Goal: Task Accomplishment & Management: Manage account settings

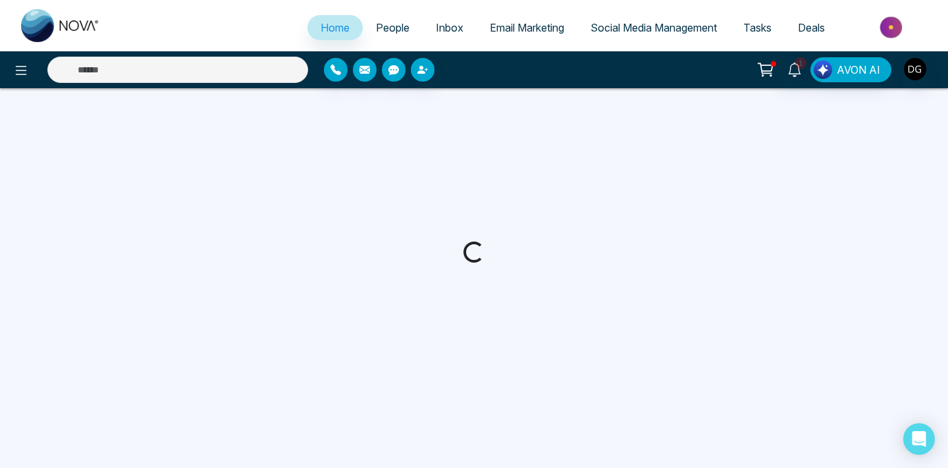
select select "*"
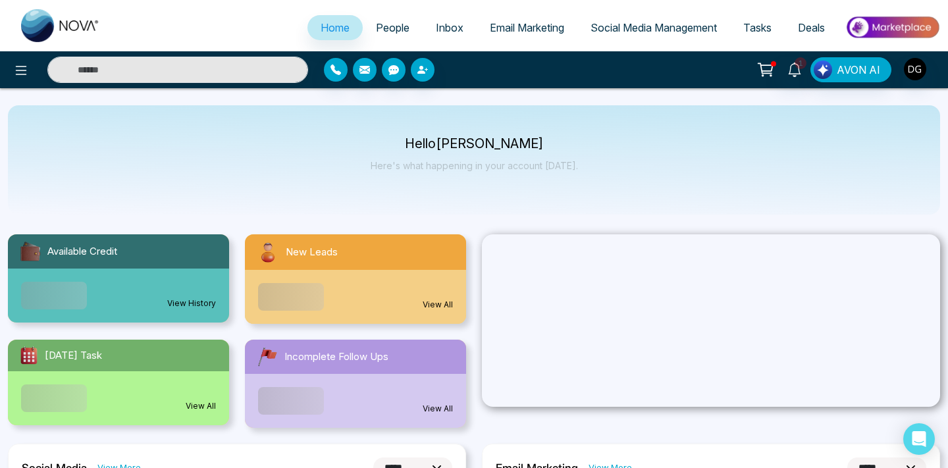
click at [380, 22] on span "People" at bounding box center [393, 27] width 34 height 13
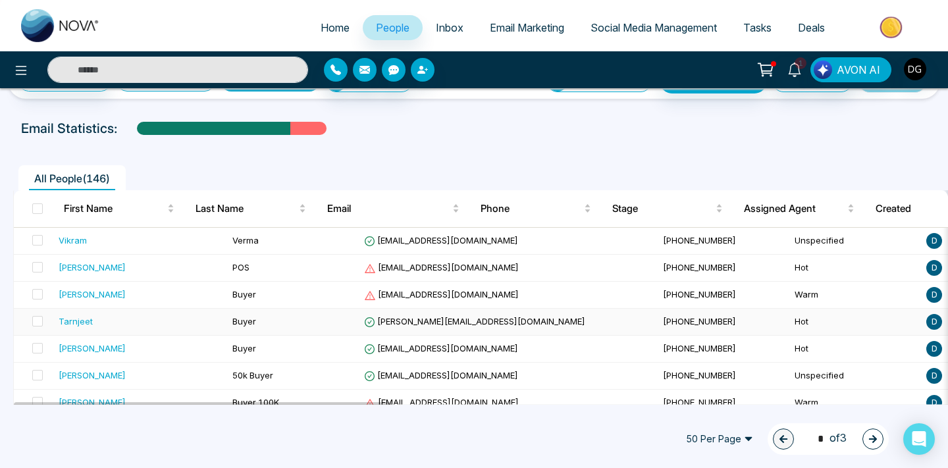
scroll to position [38, 0]
click at [232, 236] on span "Verma" at bounding box center [245, 241] width 26 height 11
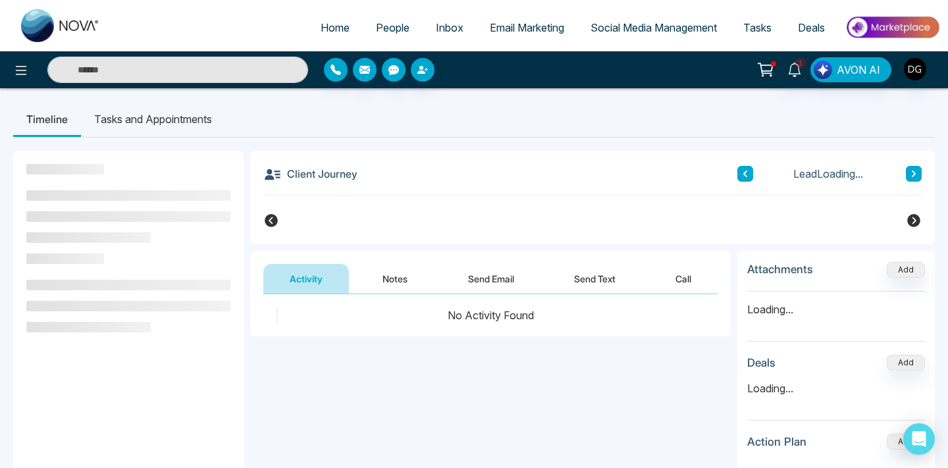
click at [400, 270] on button "Notes" at bounding box center [395, 279] width 78 height 30
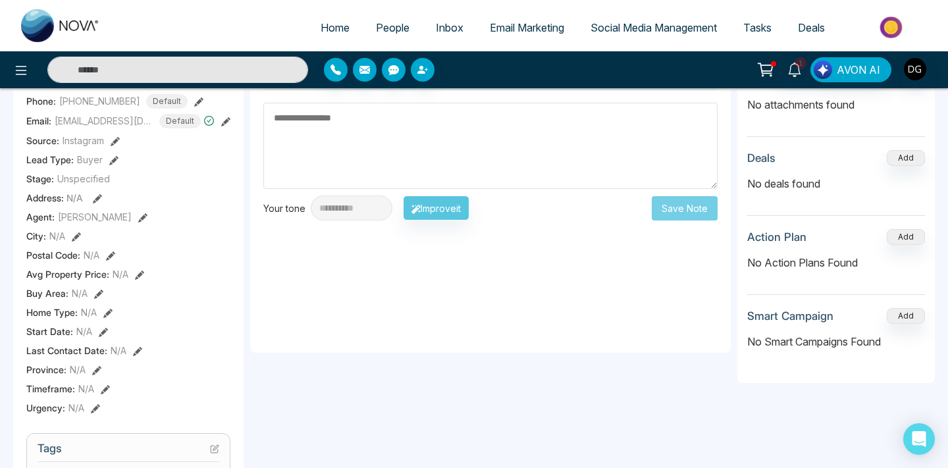
scroll to position [62, 0]
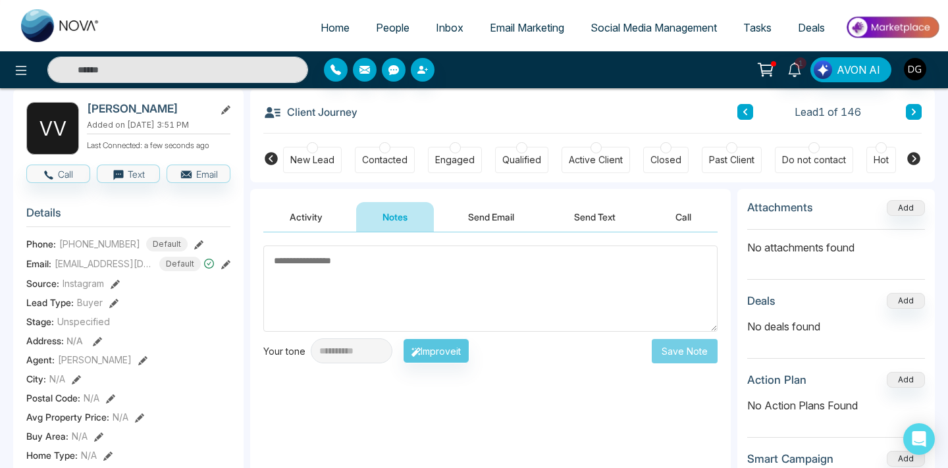
click at [382, 28] on span "People" at bounding box center [393, 27] width 34 height 13
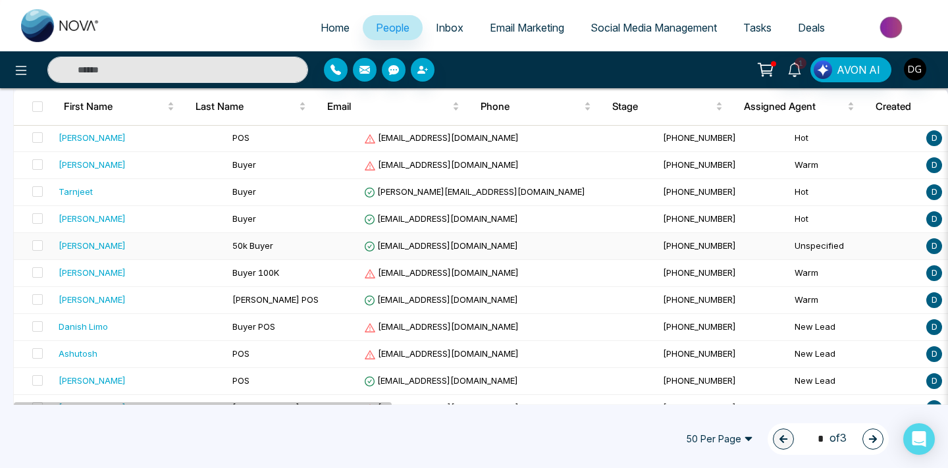
scroll to position [167, 0]
click at [179, 191] on div "Tarnjeet" at bounding box center [140, 192] width 163 height 13
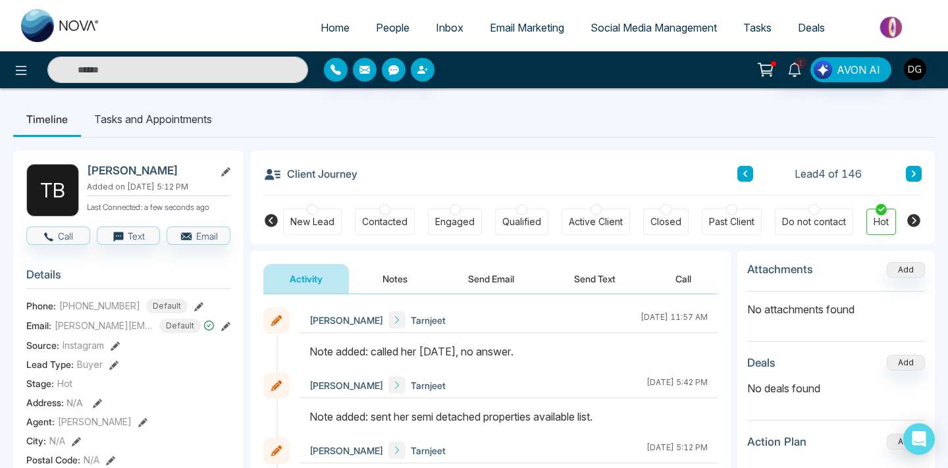
click at [390, 269] on button "Notes" at bounding box center [395, 279] width 78 height 30
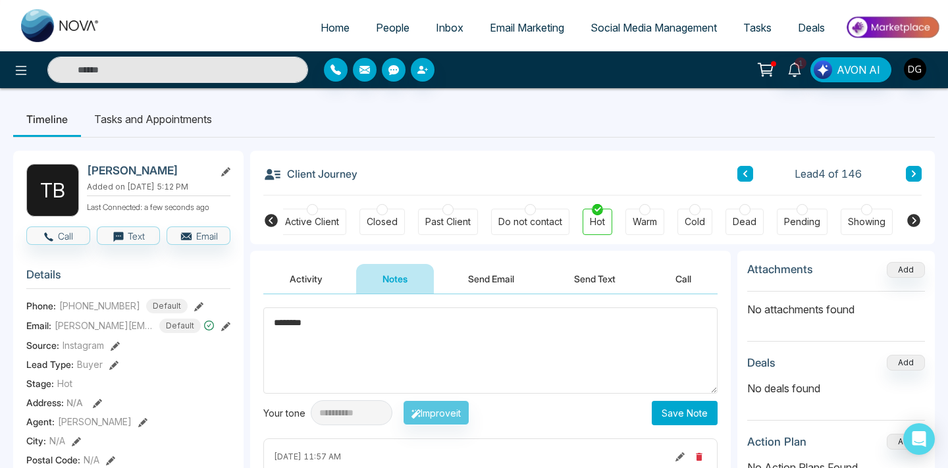
scroll to position [0, 288]
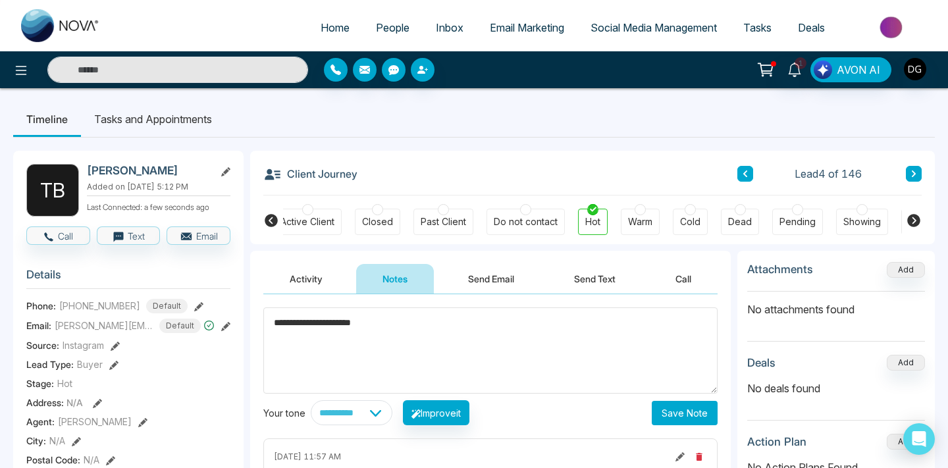
type textarea "**********"
click at [681, 416] on button "Save Note" at bounding box center [685, 413] width 66 height 24
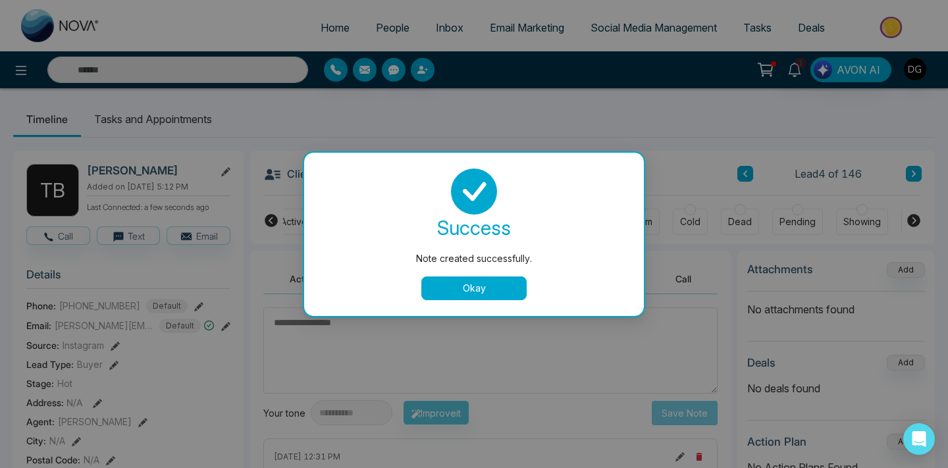
click at [472, 294] on button "Okay" at bounding box center [473, 288] width 105 height 24
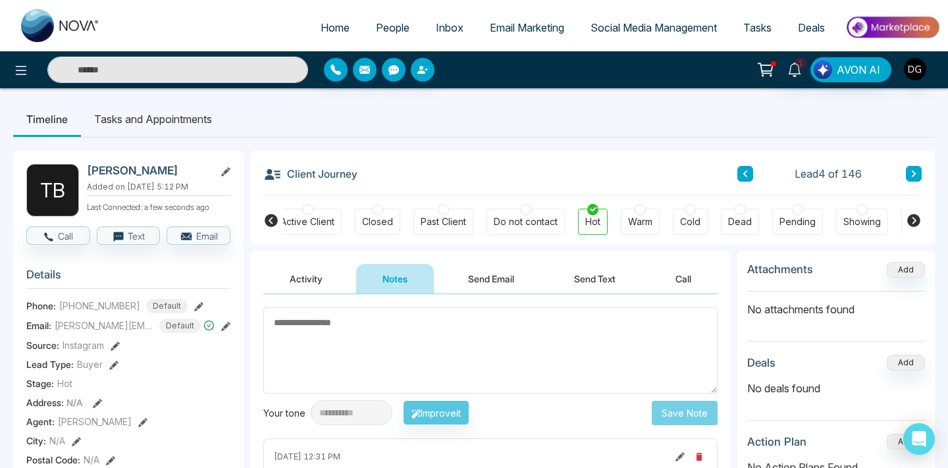
click at [382, 24] on span "People" at bounding box center [393, 27] width 34 height 13
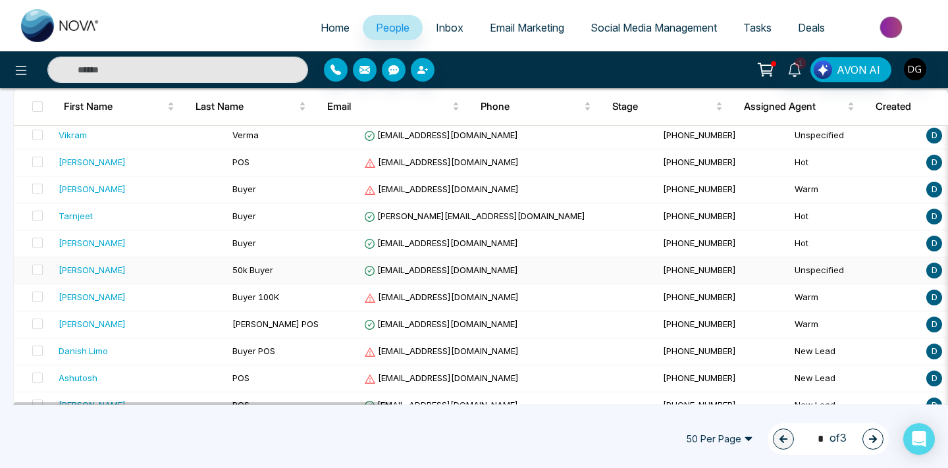
scroll to position [178, 0]
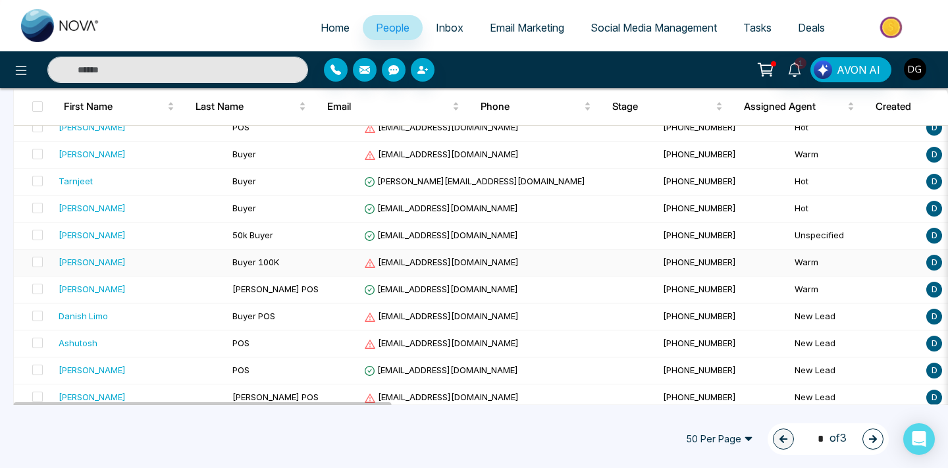
click at [111, 267] on div "[PERSON_NAME]" at bounding box center [140, 261] width 163 height 13
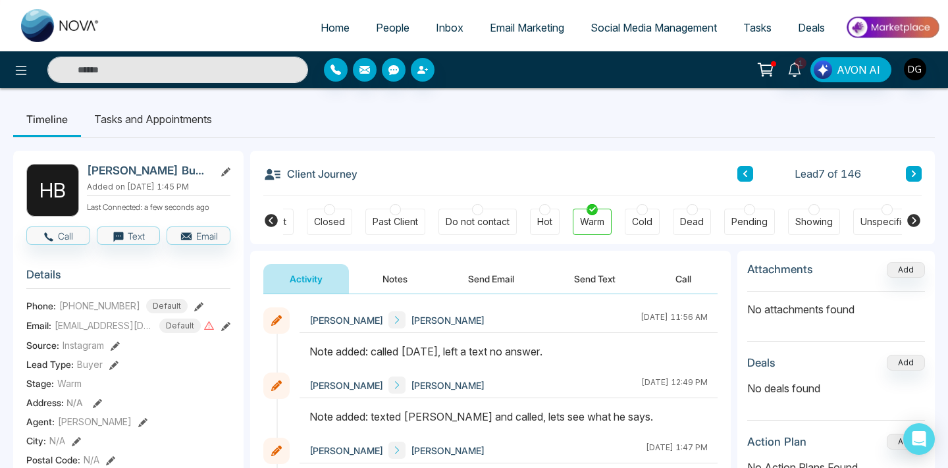
click at [393, 290] on button "Notes" at bounding box center [395, 279] width 78 height 30
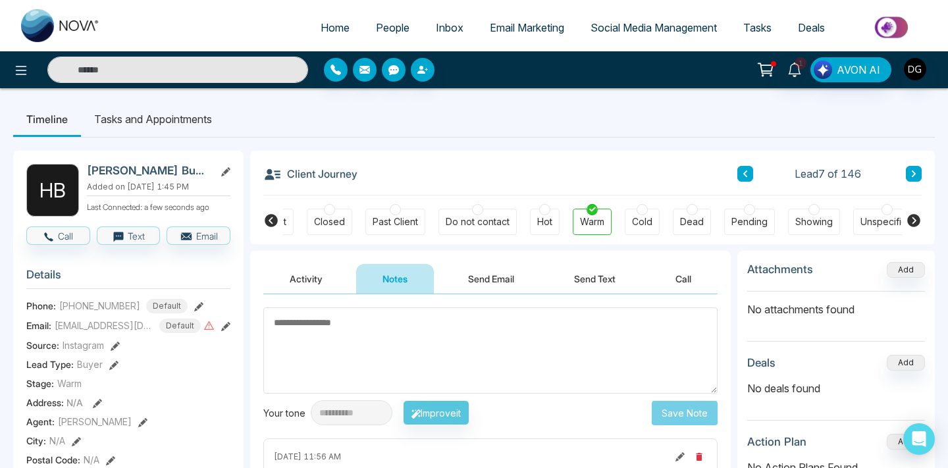
click at [380, 26] on span "People" at bounding box center [393, 27] width 34 height 13
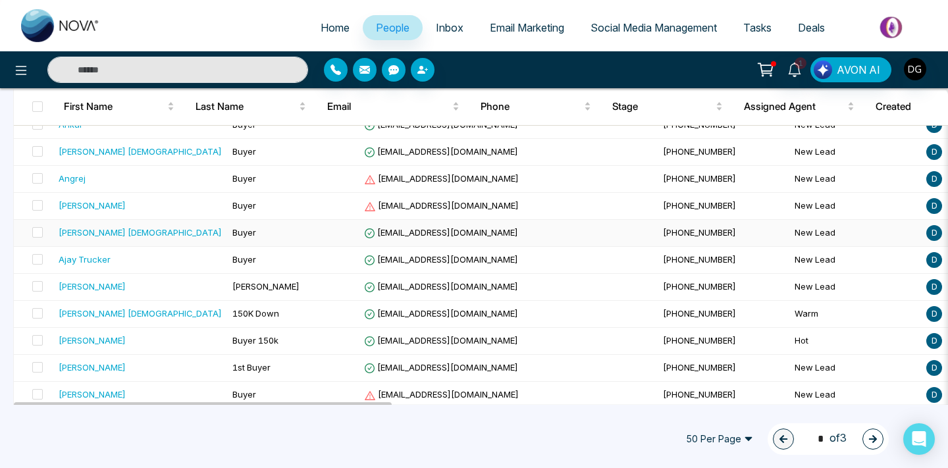
scroll to position [1214, 0]
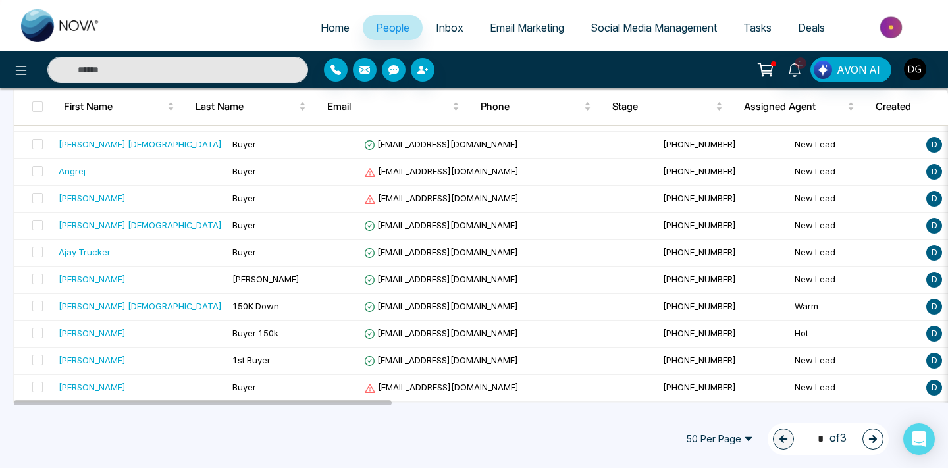
click at [862, 437] on button "button" at bounding box center [872, 438] width 21 height 21
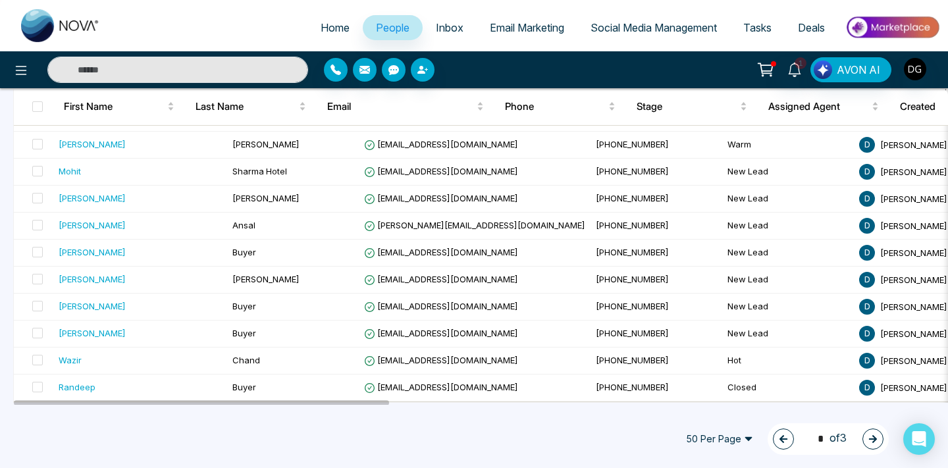
scroll to position [1210, 0]
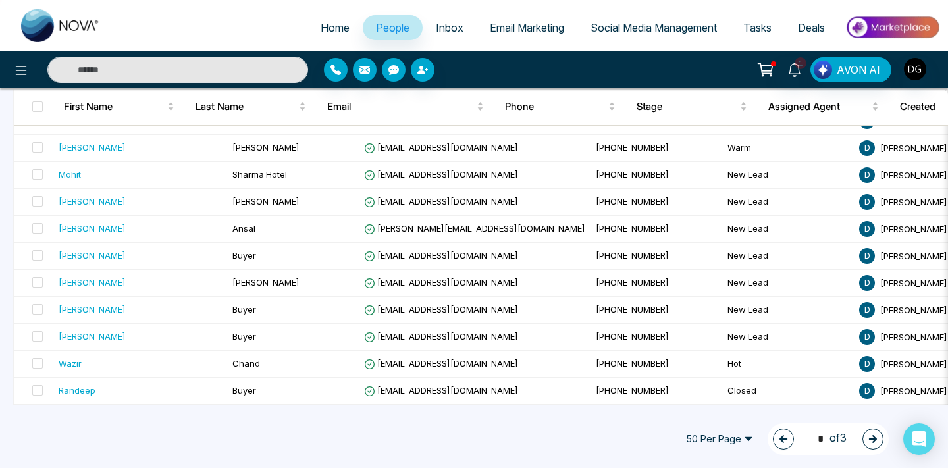
click at [873, 443] on icon "button" at bounding box center [872, 438] width 9 height 9
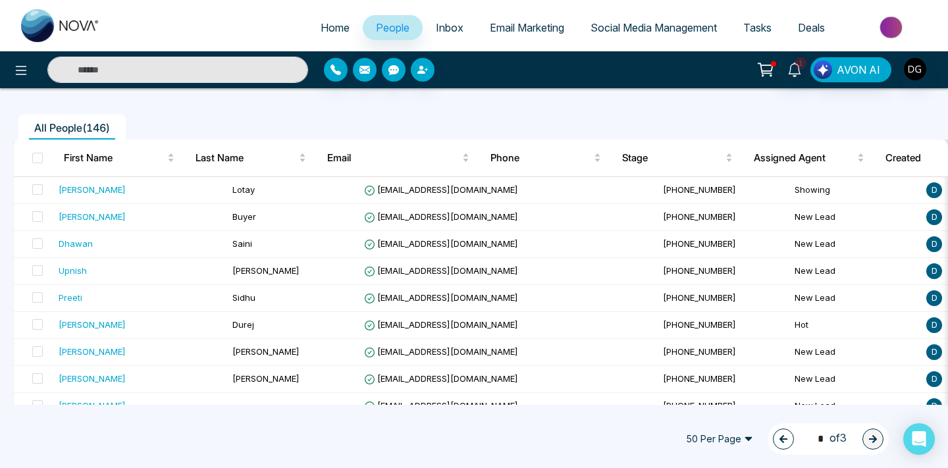
scroll to position [86, 0]
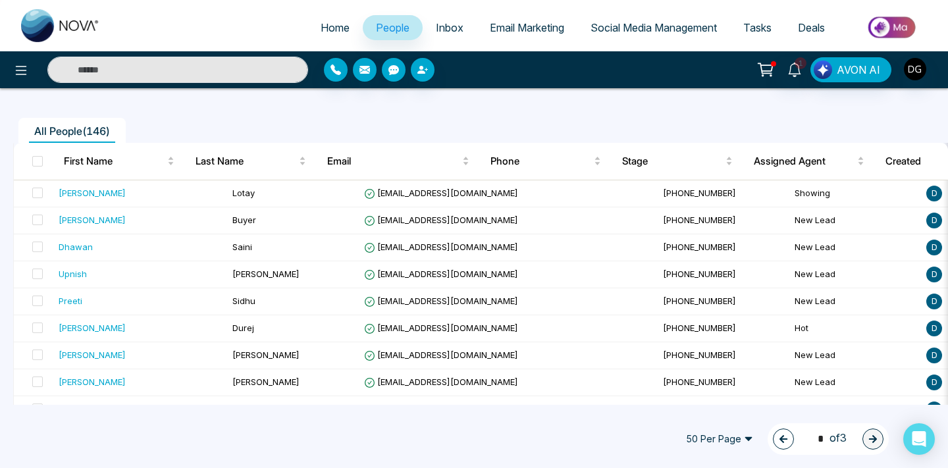
click at [776, 433] on button "button" at bounding box center [783, 438] width 21 height 21
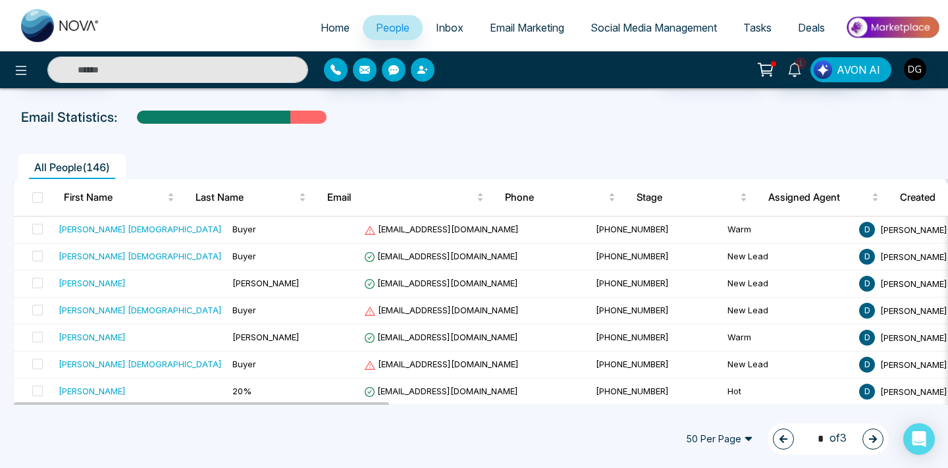
scroll to position [47, 0]
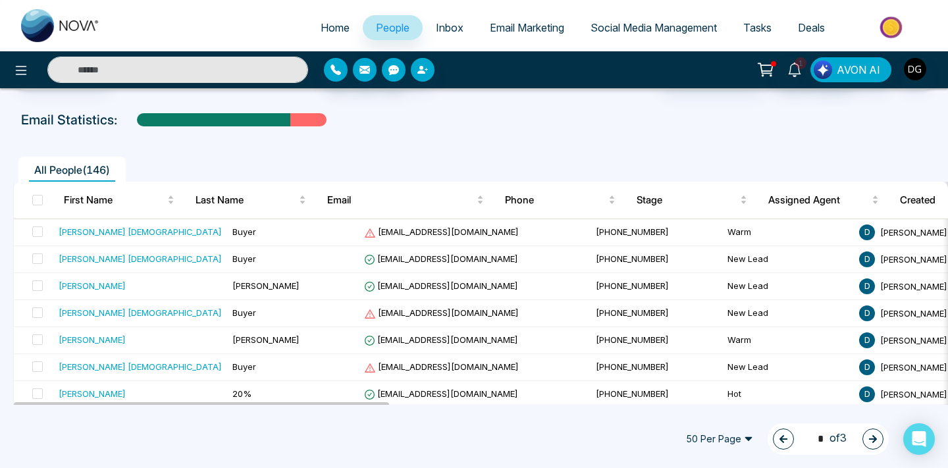
click at [779, 440] on icon "button" at bounding box center [783, 438] width 9 height 9
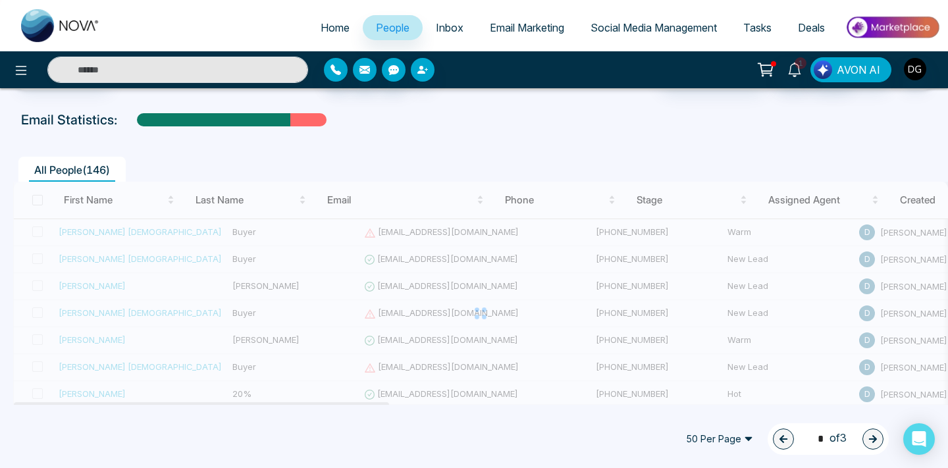
type input "*"
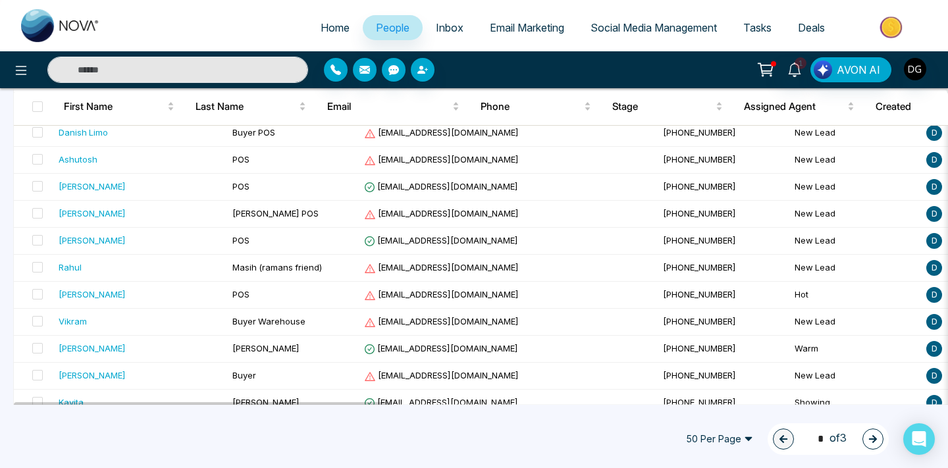
scroll to position [371, 0]
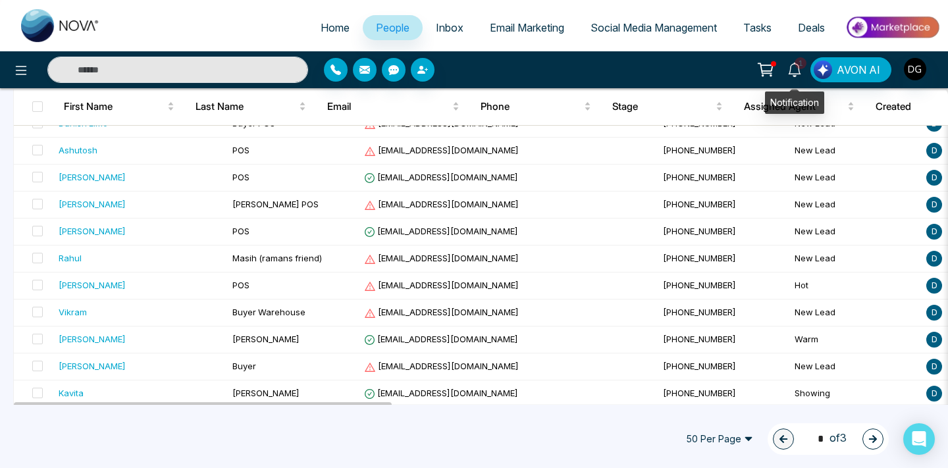
click at [801, 63] on span "1" at bounding box center [800, 63] width 12 height 12
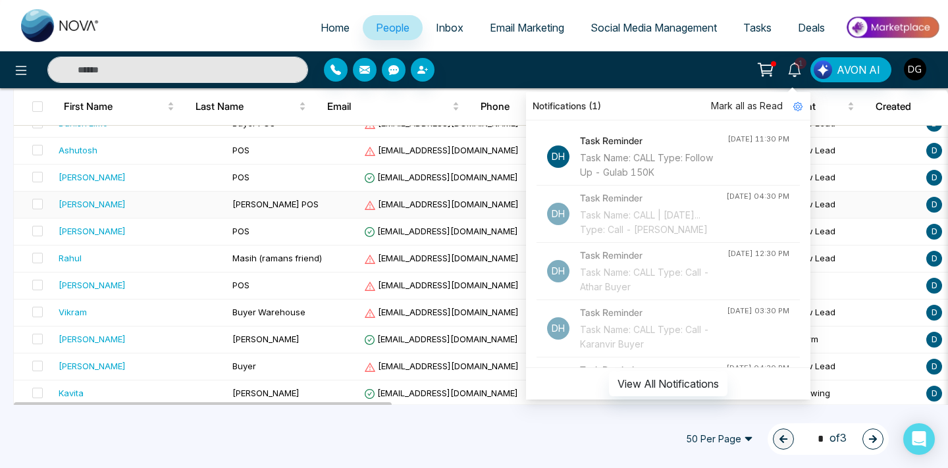
click at [280, 192] on td "[PERSON_NAME] POS" at bounding box center [293, 205] width 132 height 27
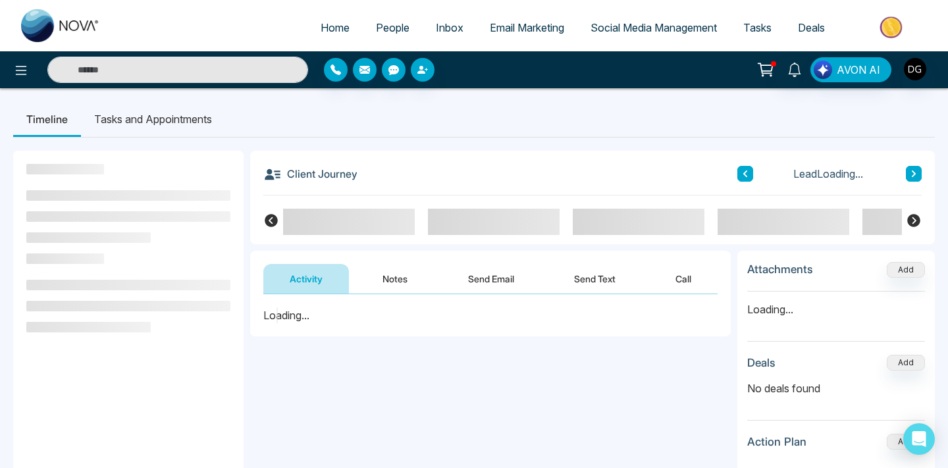
click at [380, 20] on link "People" at bounding box center [393, 27] width 60 height 25
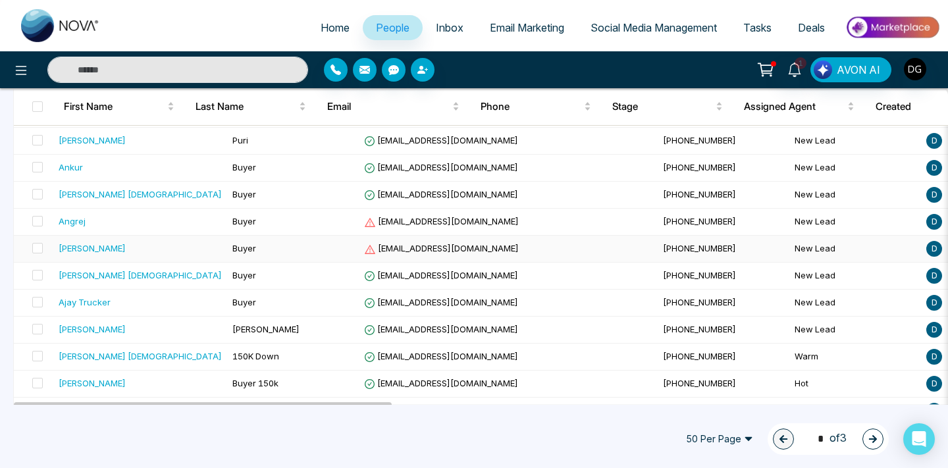
scroll to position [1214, 0]
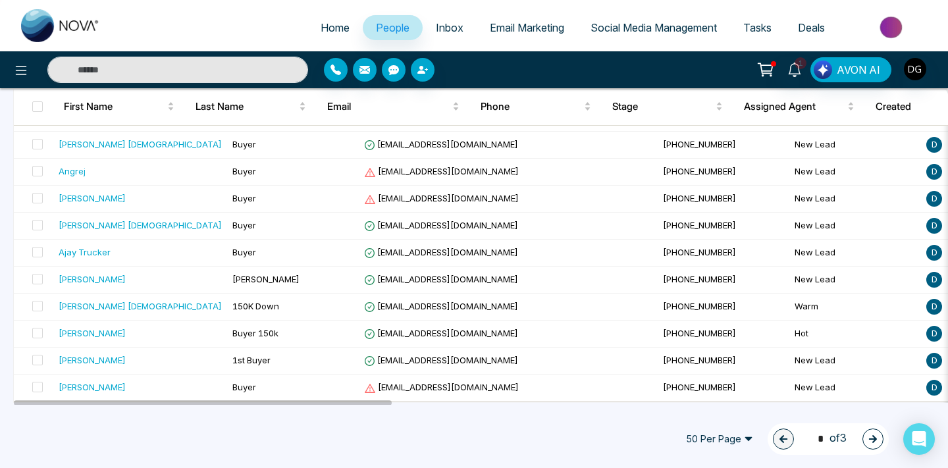
click at [871, 435] on icon "button" at bounding box center [872, 438] width 9 height 9
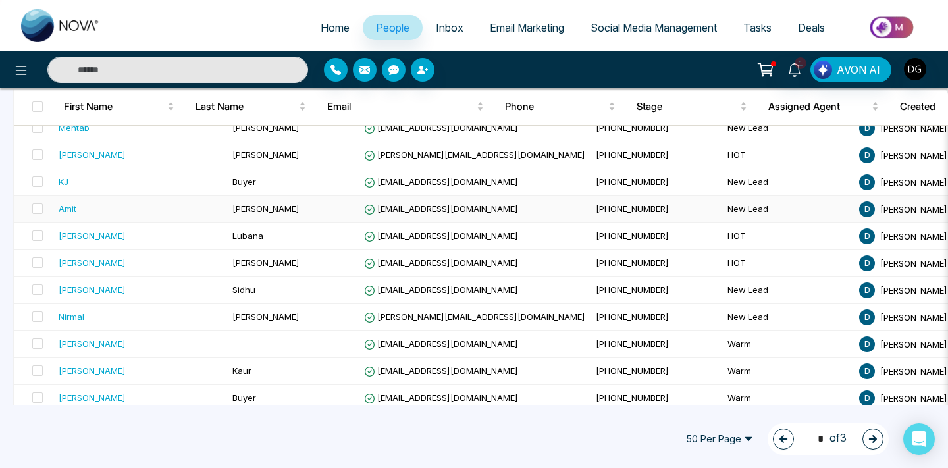
scroll to position [1210, 0]
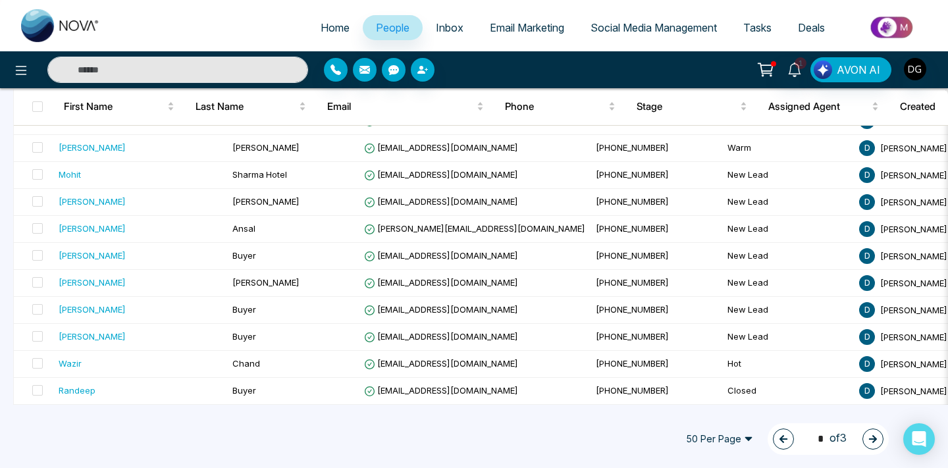
click at [871, 438] on icon "button" at bounding box center [873, 439] width 8 height 8
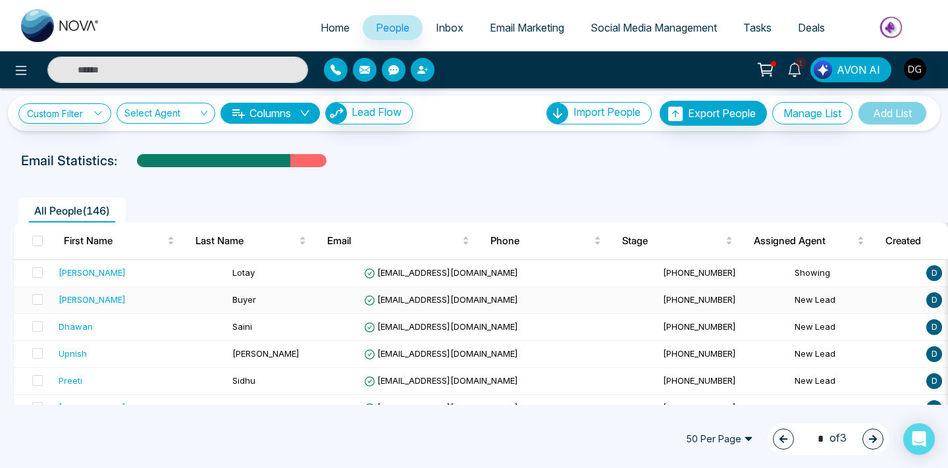
scroll to position [3, 0]
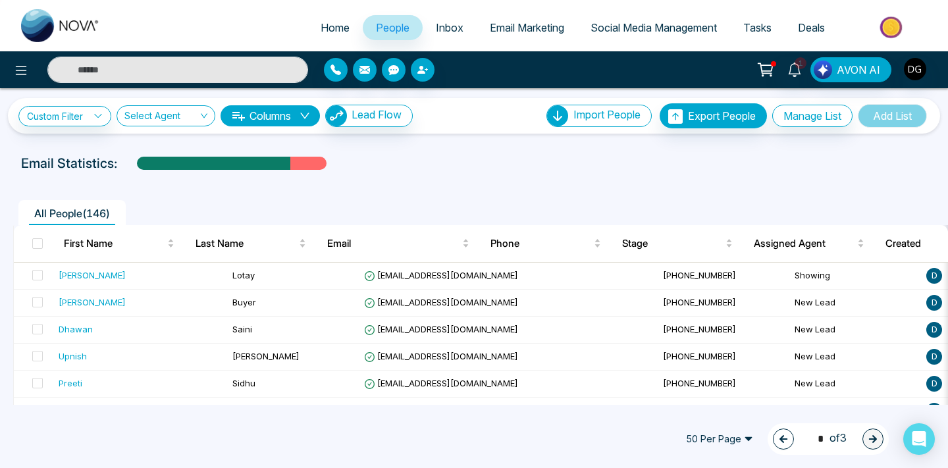
click at [386, 28] on span "People" at bounding box center [393, 27] width 34 height 13
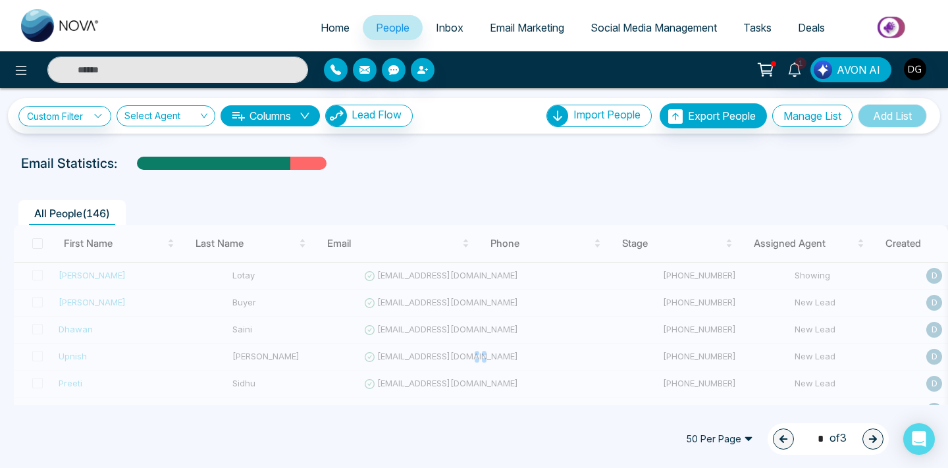
type input "*"
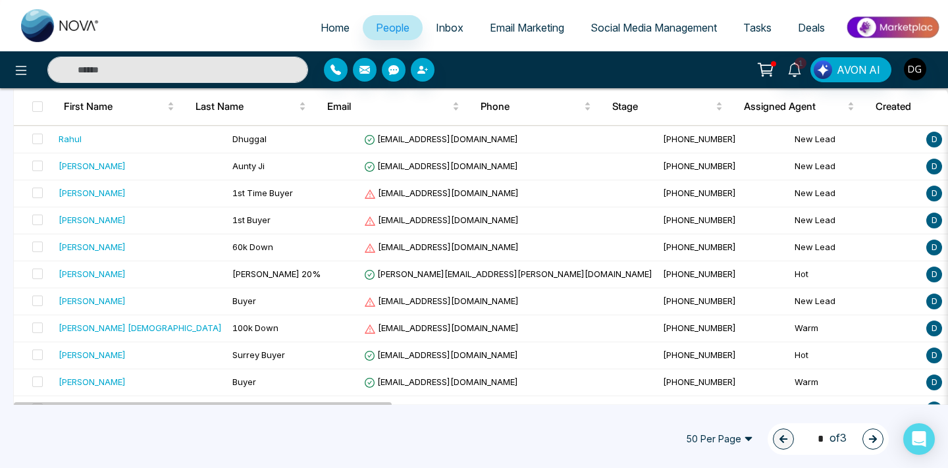
scroll to position [1214, 0]
